Goal: Information Seeking & Learning: Find specific fact

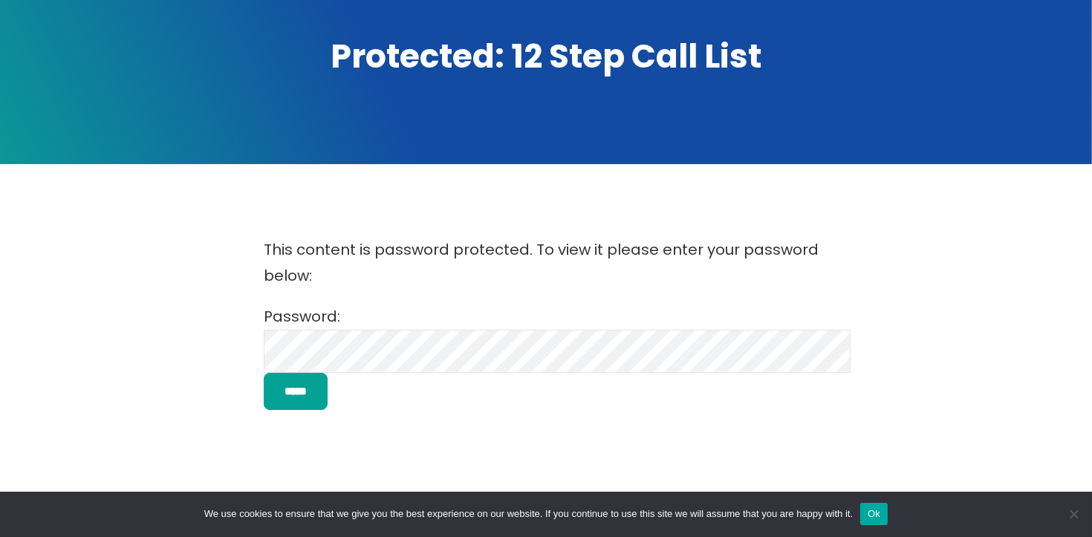
scroll to position [208, 0]
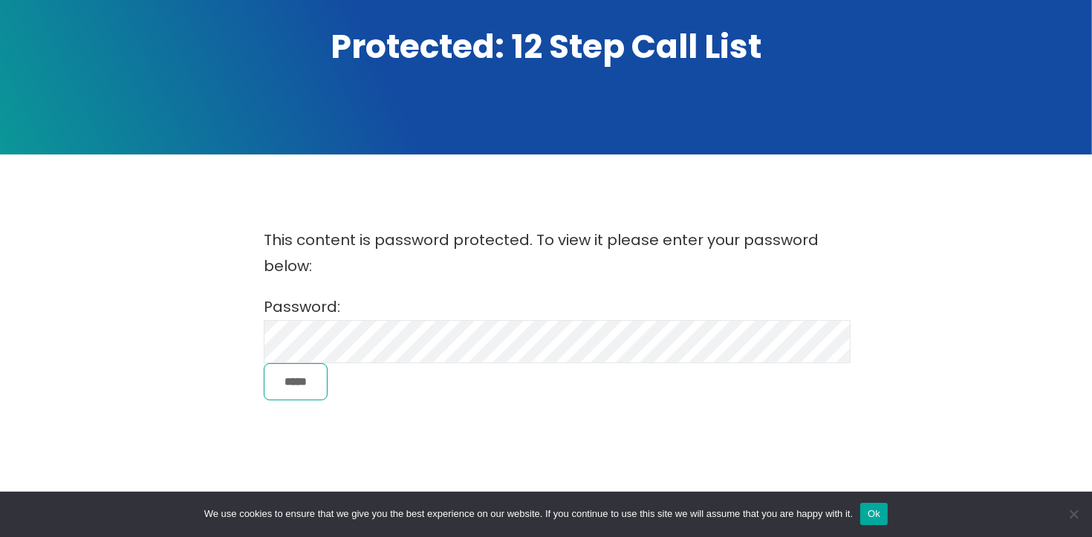
click at [305, 390] on input "*****" at bounding box center [296, 382] width 64 height 38
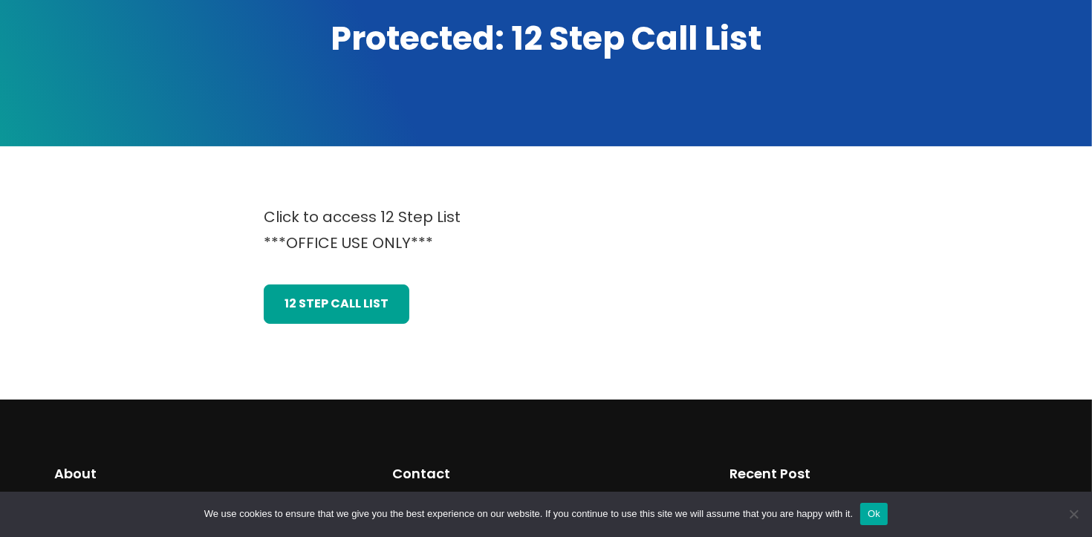
scroll to position [216, 0]
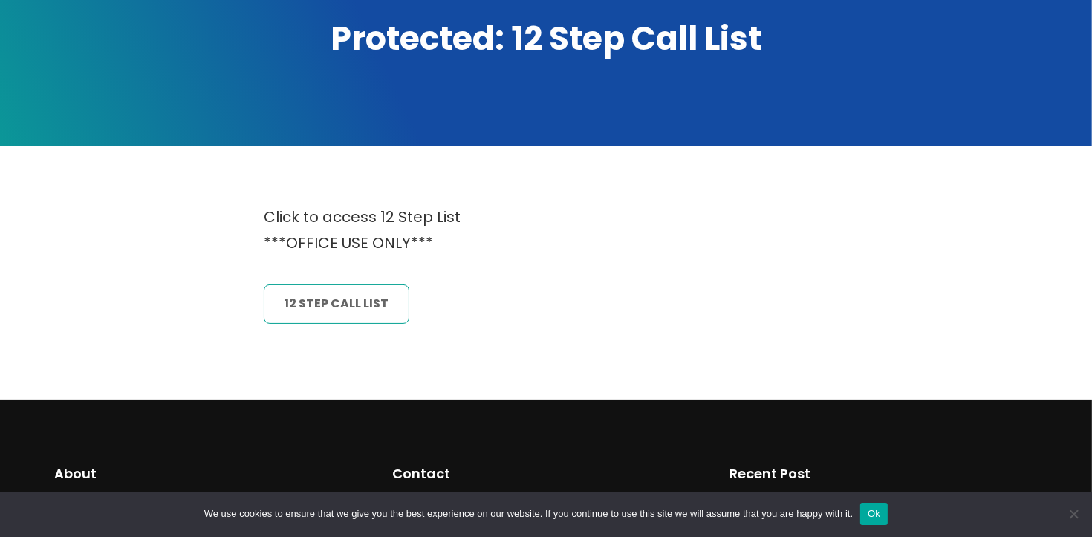
click at [305, 290] on link "12 Step CAll List" at bounding box center [337, 303] width 146 height 39
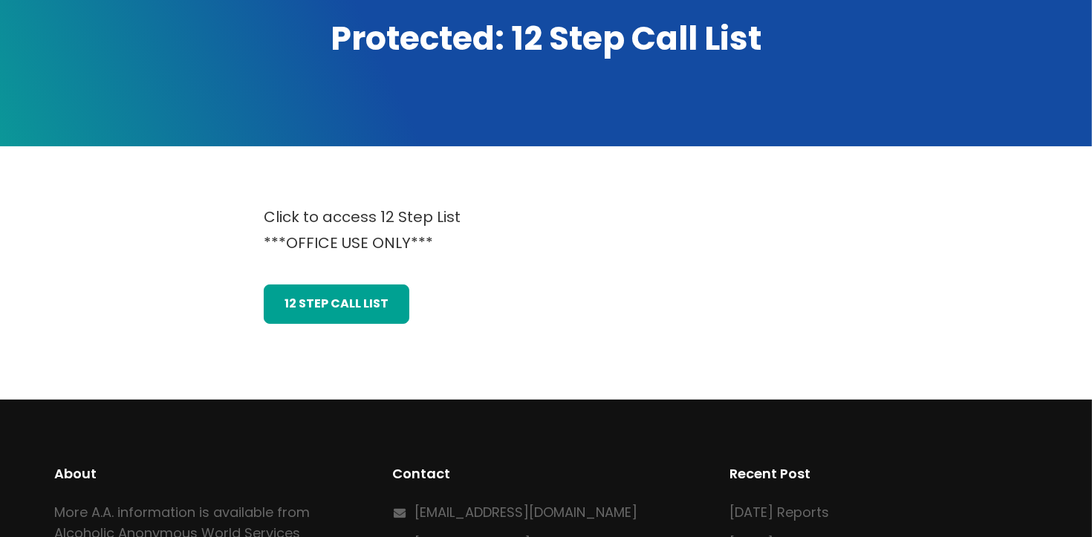
scroll to position [216, 0]
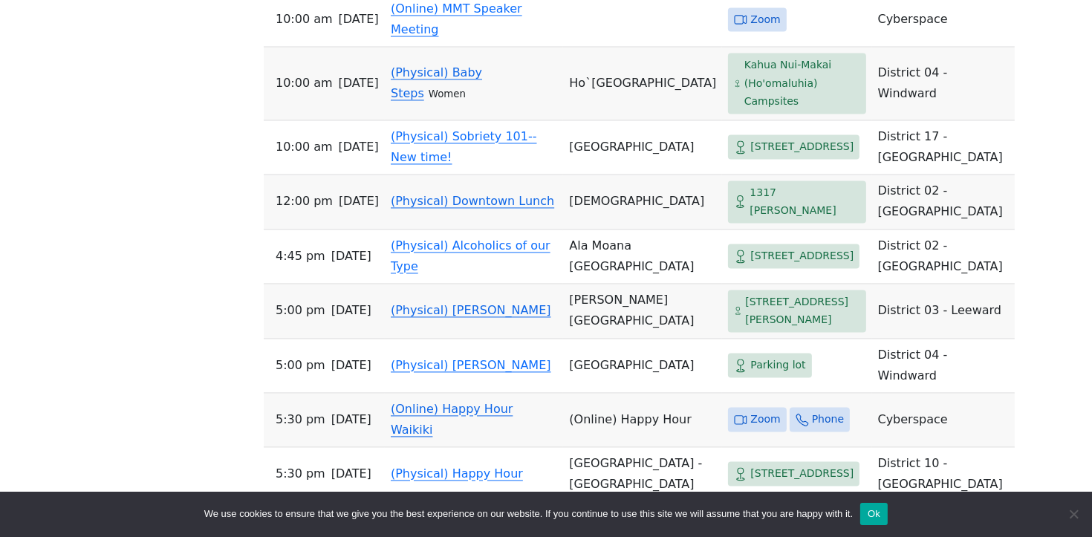
scroll to position [2934, 0]
